Goal: Transaction & Acquisition: Download file/media

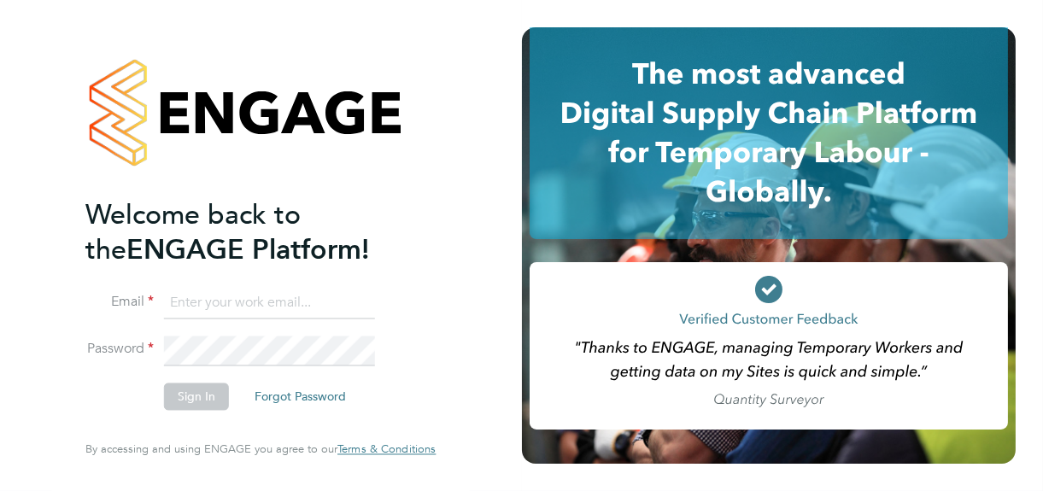
type input "[PERSON_NAME][EMAIL_ADDRESS][DOMAIN_NAME]"
click at [185, 400] on button "Sign In" at bounding box center [196, 397] width 65 height 27
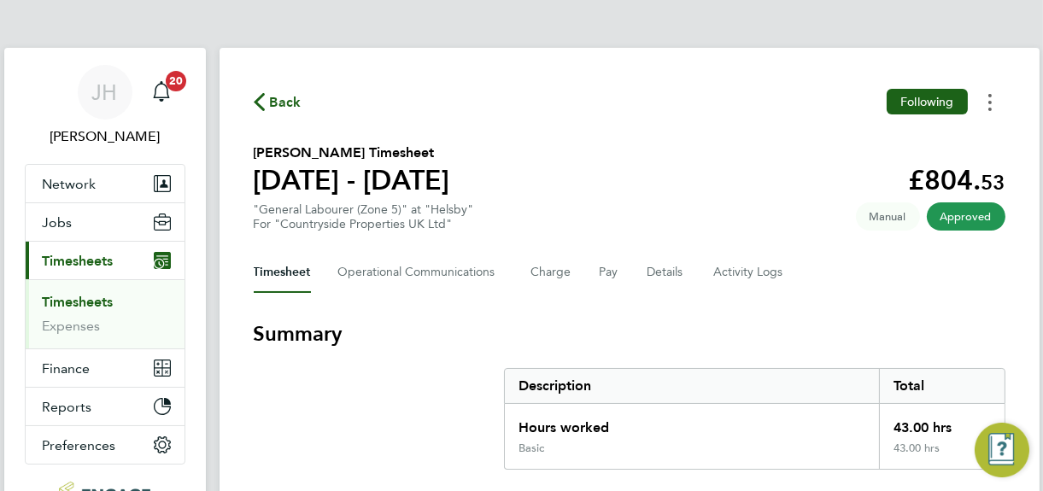
click at [989, 96] on circle "Timesheets Menu" at bounding box center [990, 95] width 3 height 3
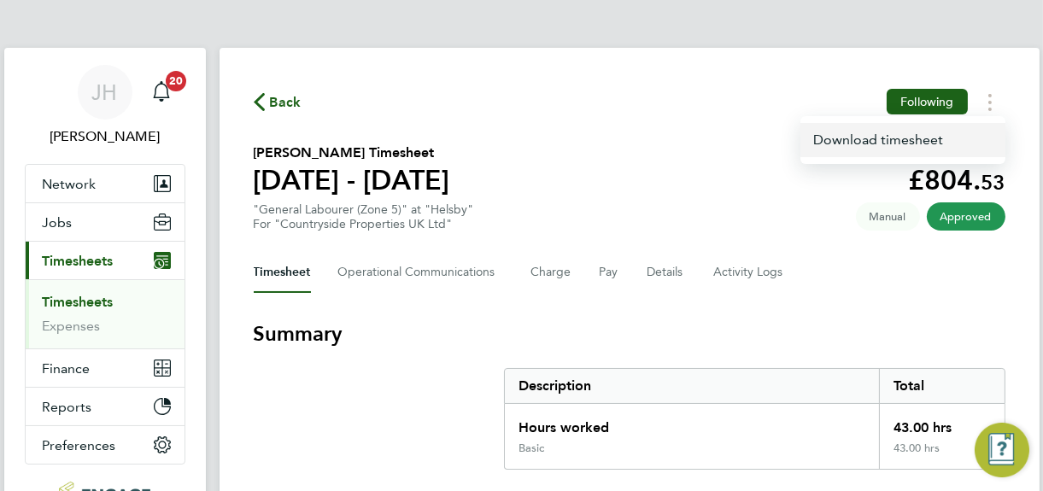
click at [873, 137] on link "Download timesheet" at bounding box center [903, 140] width 205 height 34
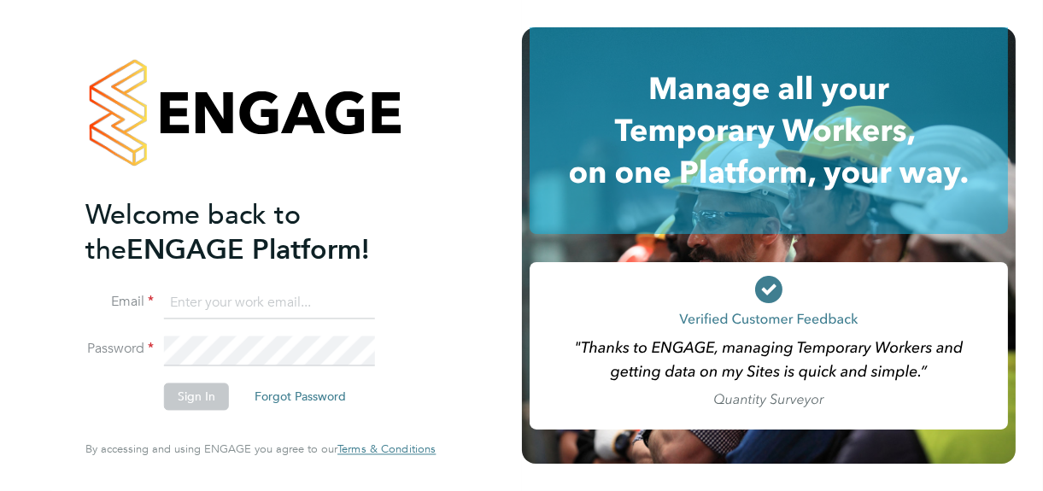
type input "[PERSON_NAME][EMAIL_ADDRESS][DOMAIN_NAME]"
click at [197, 399] on button "Sign In" at bounding box center [196, 397] width 65 height 27
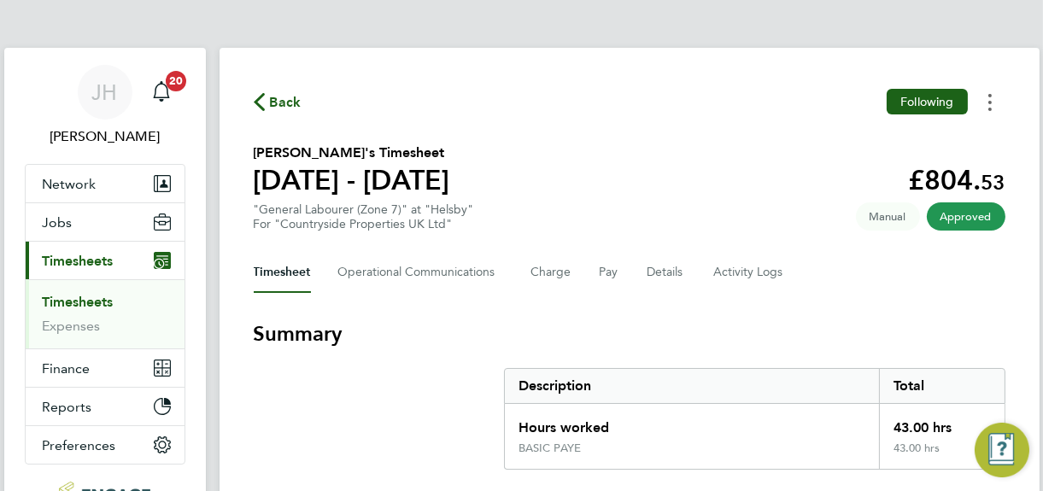
drag, startPoint x: 990, startPoint y: 101, endPoint x: 976, endPoint y: 114, distance: 19.9
click at [989, 101] on icon "Timesheets Menu" at bounding box center [990, 102] width 3 height 17
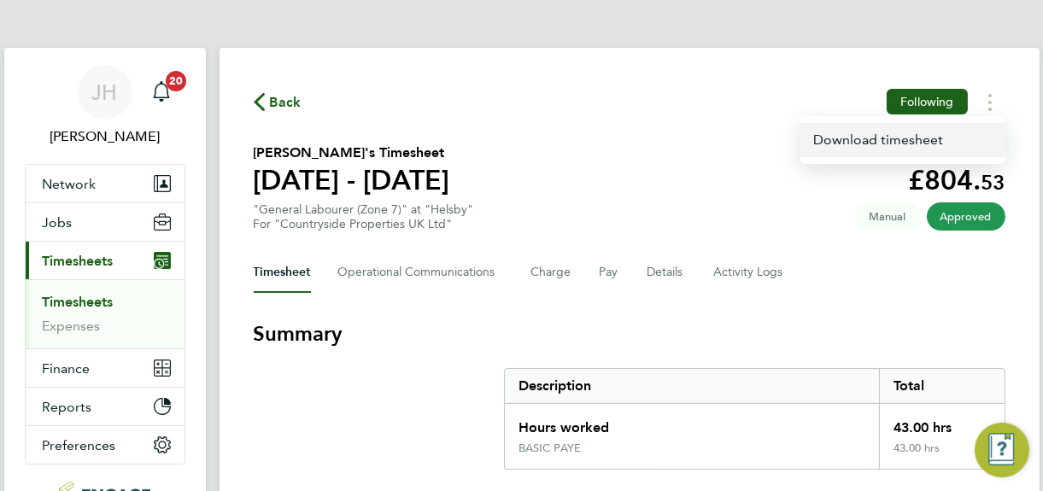
click at [868, 139] on link "Download timesheet" at bounding box center [903, 140] width 205 height 34
